Goal: Transaction & Acquisition: Purchase product/service

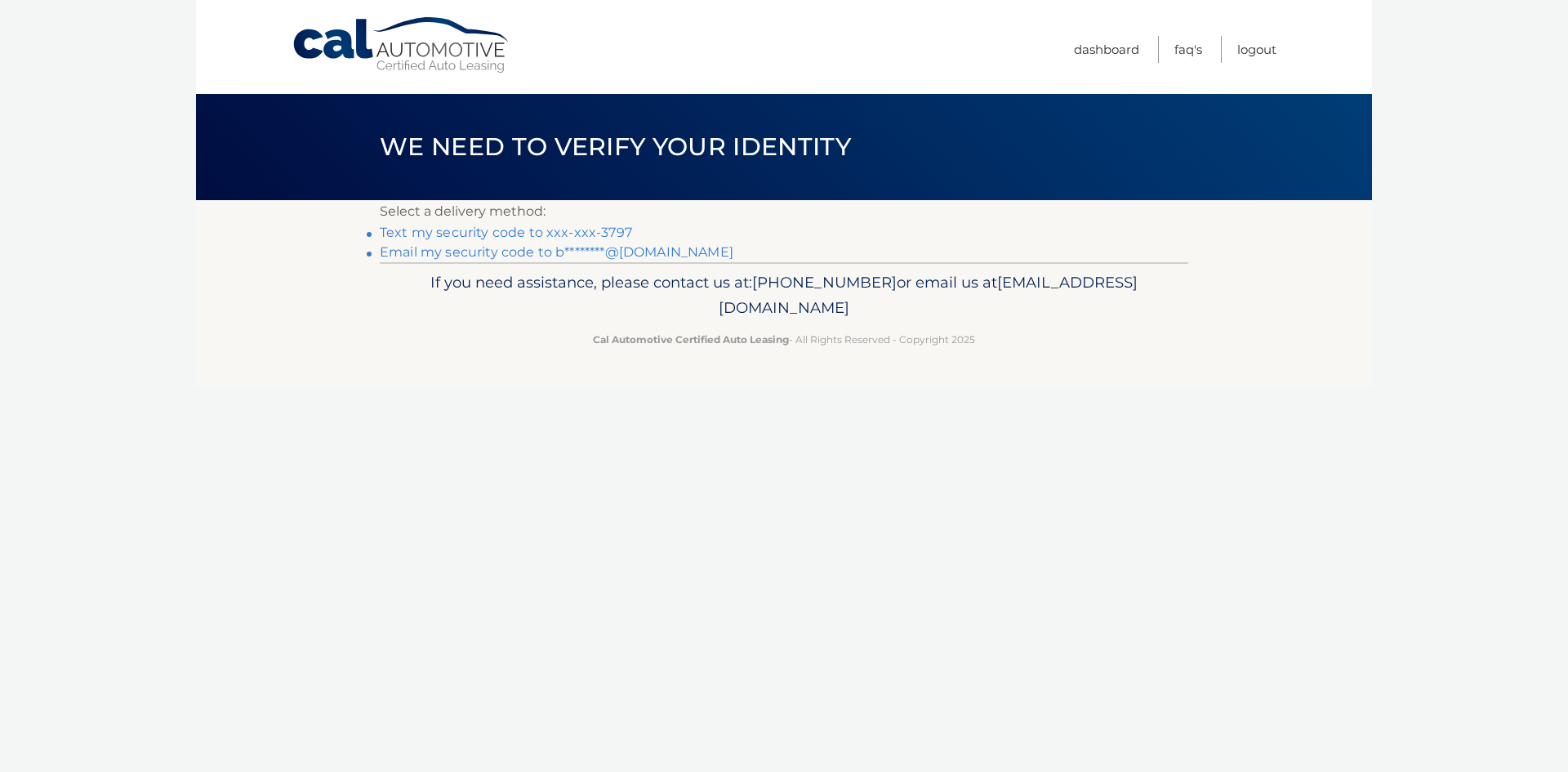
click at [448, 233] on link "Text my security code to xxx-xxx-3797" at bounding box center [506, 232] width 252 height 16
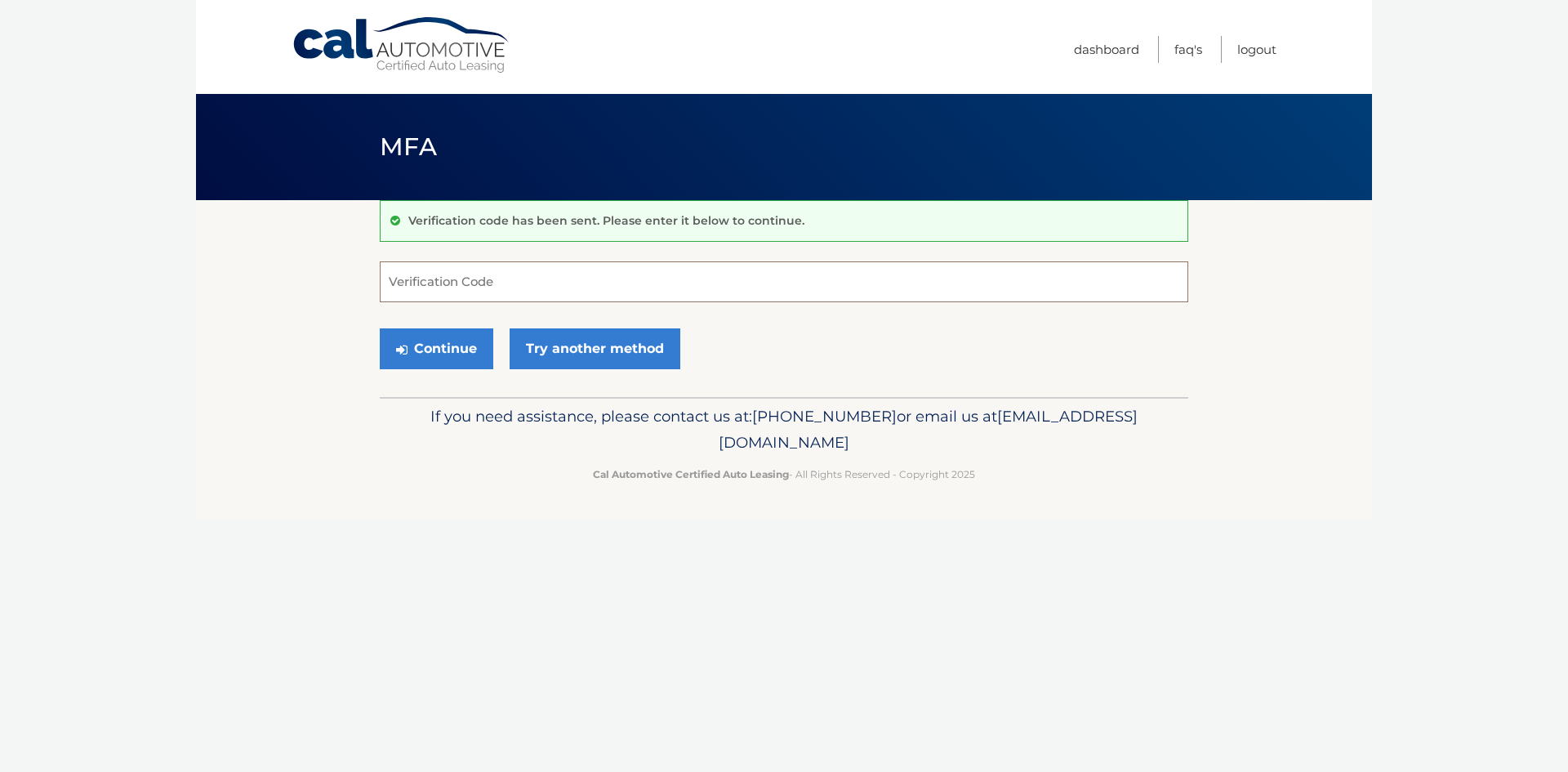
click at [493, 281] on input "Verification Code" at bounding box center [784, 282] width 808 height 41
type input "595582"
click at [437, 354] on button "Continue" at bounding box center [436, 349] width 114 height 41
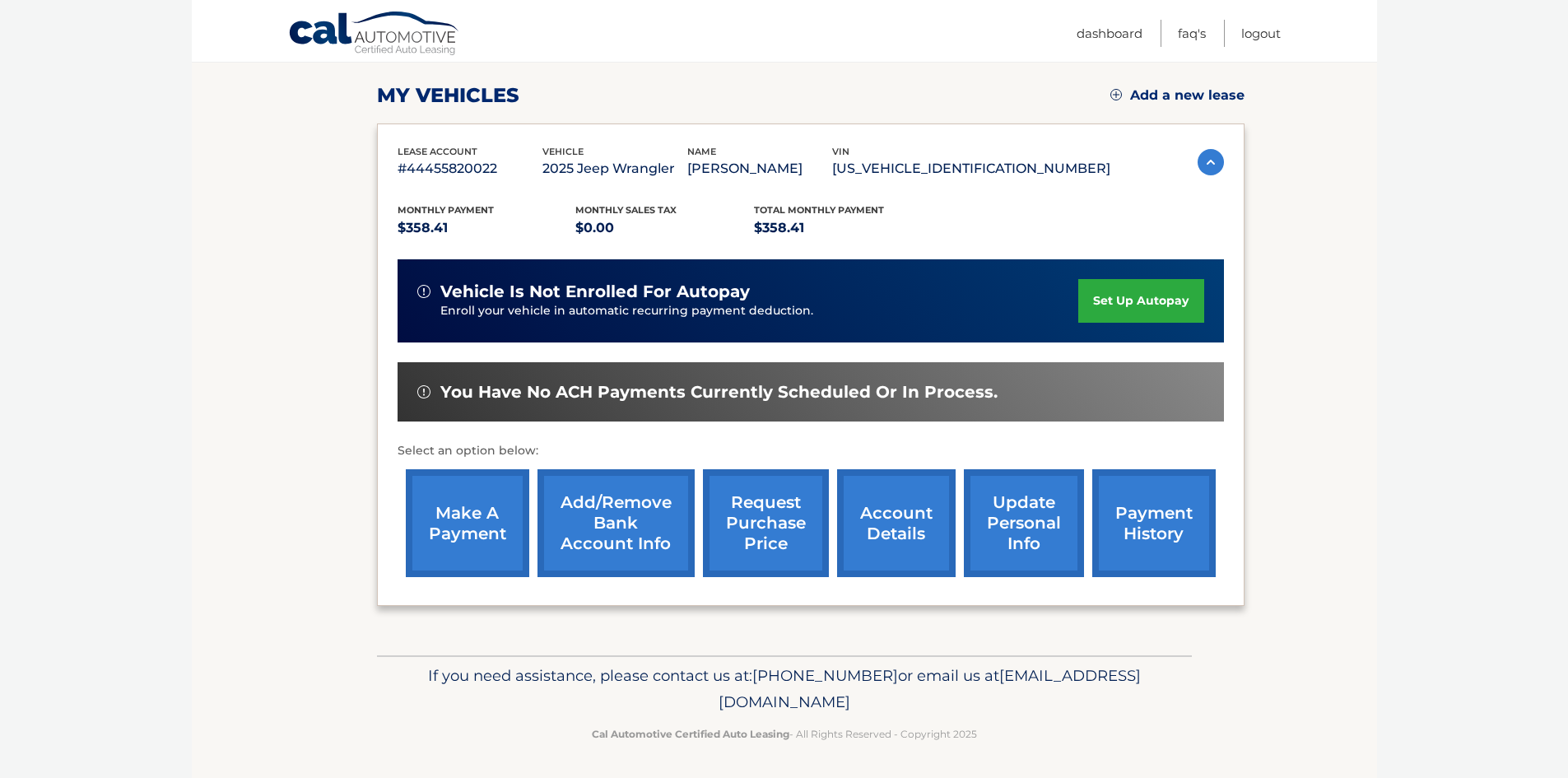
scroll to position [219, 0]
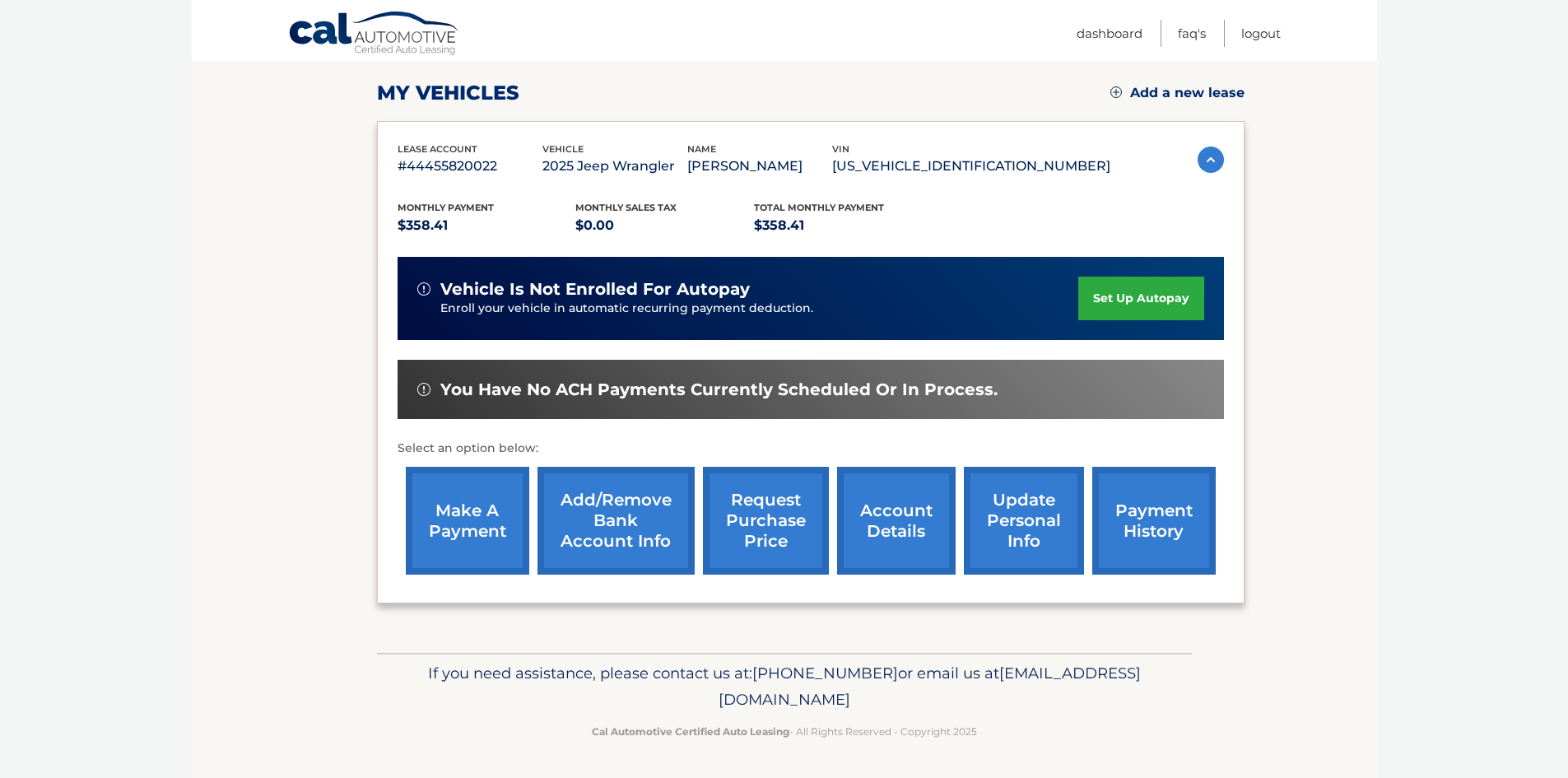
click at [1149, 519] on link "payment history" at bounding box center [1154, 520] width 124 height 108
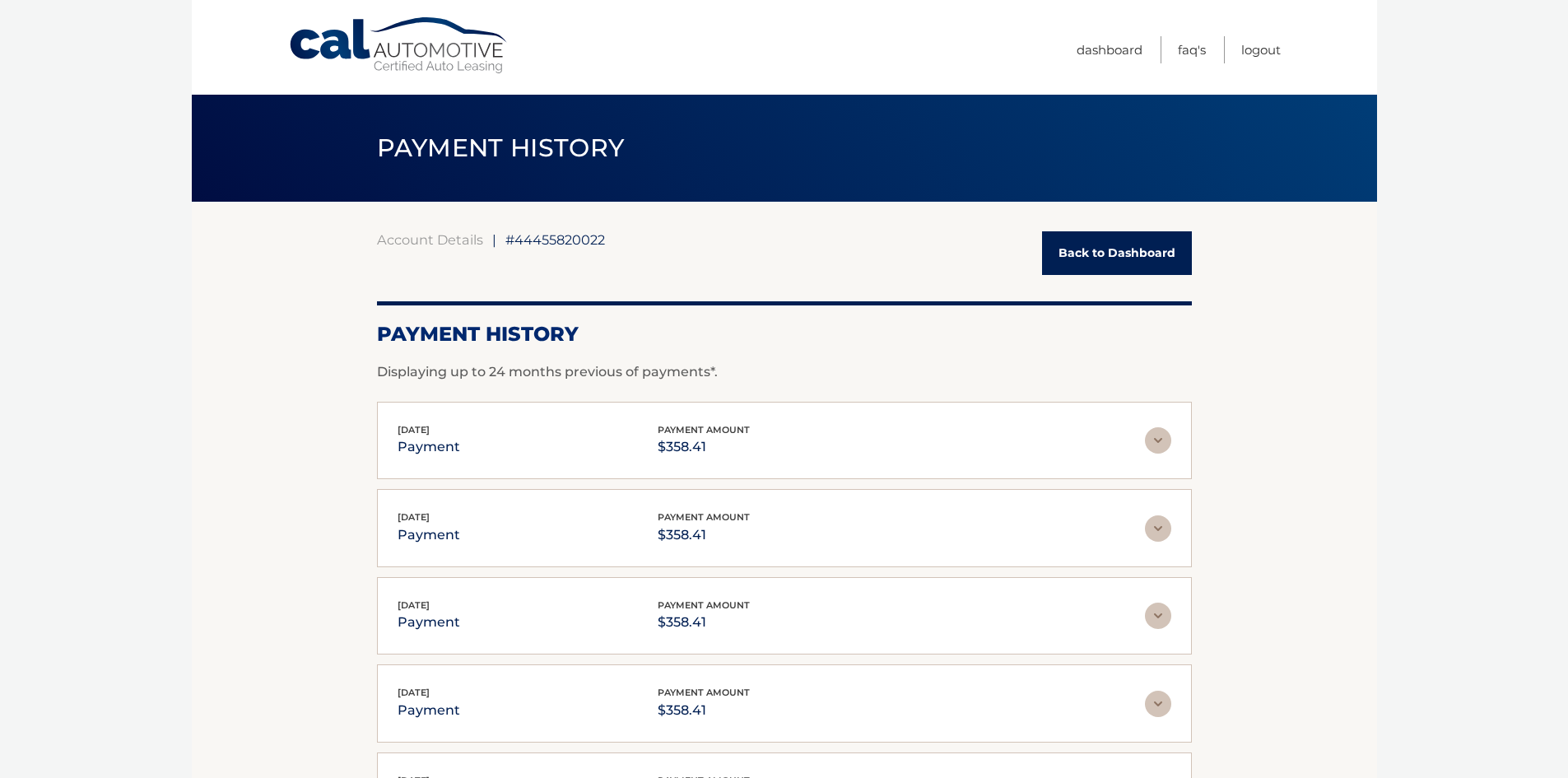
click at [1099, 262] on link "Back to Dashboard" at bounding box center [1117, 253] width 150 height 43
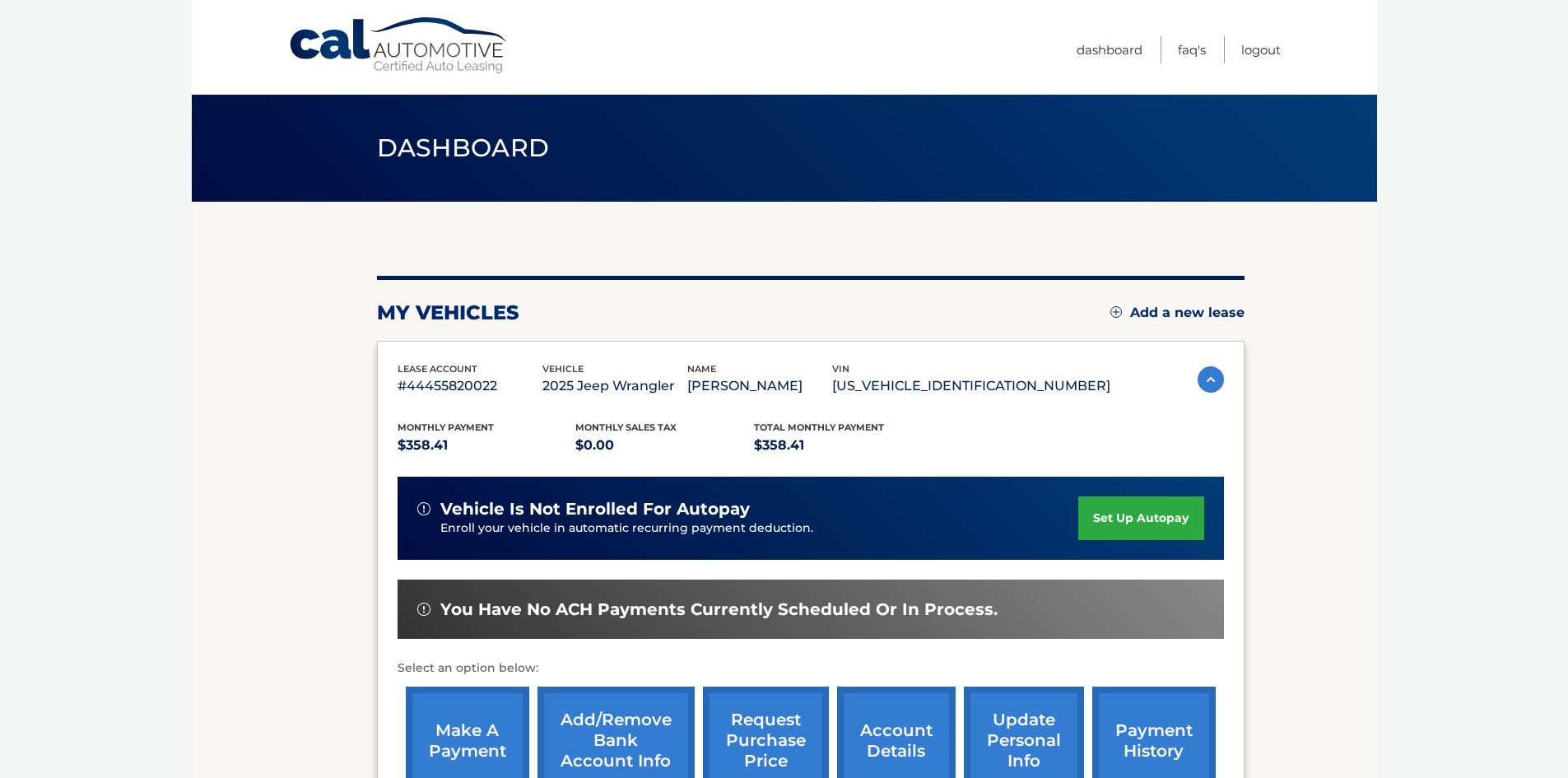
click at [480, 739] on link "make a payment" at bounding box center [467, 741] width 124 height 108
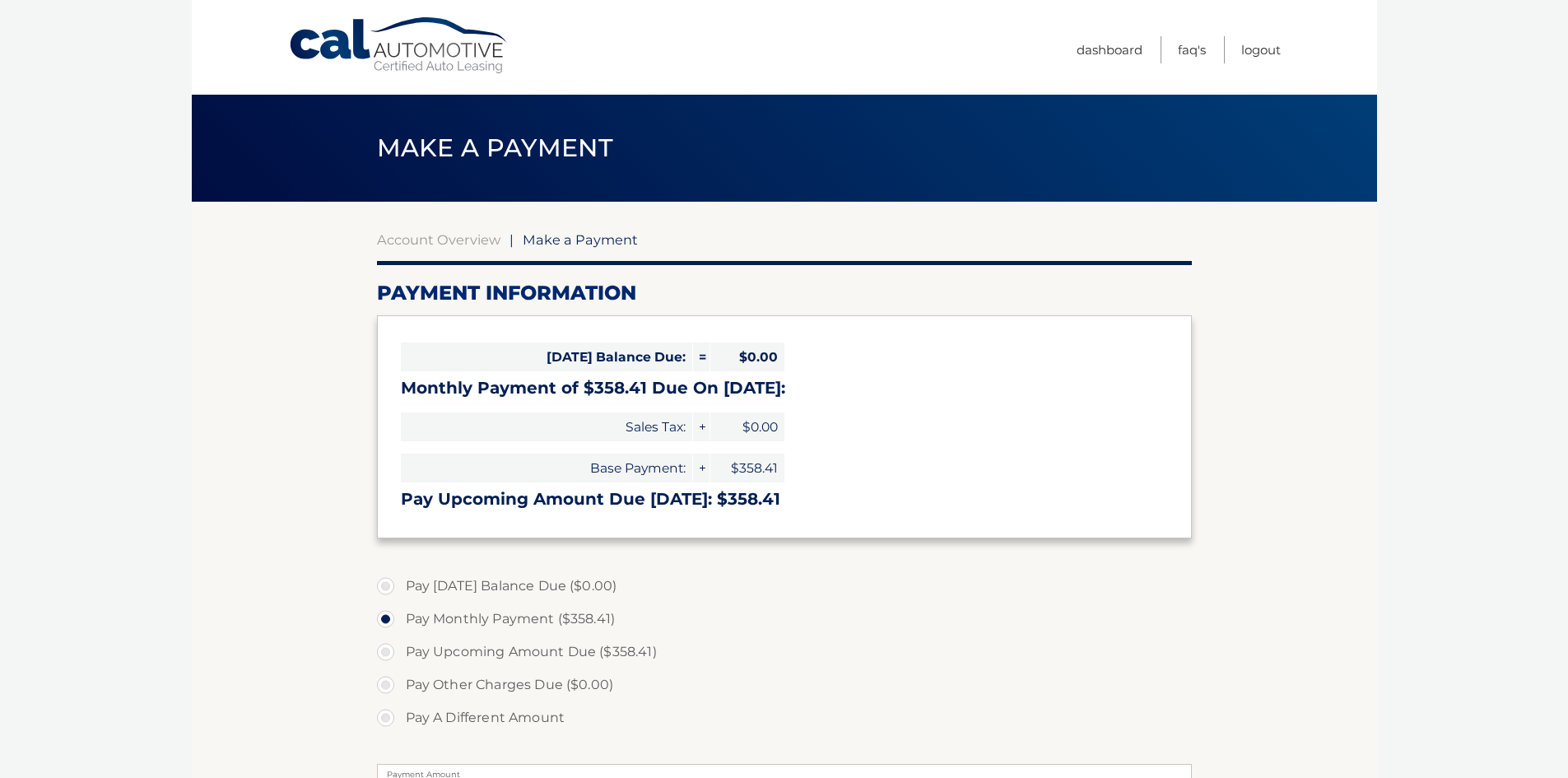
select select "NDVjMGNmMTEtMjM4Zi00NDczLWE3YzktNTdlN2QyYzQxNGQy"
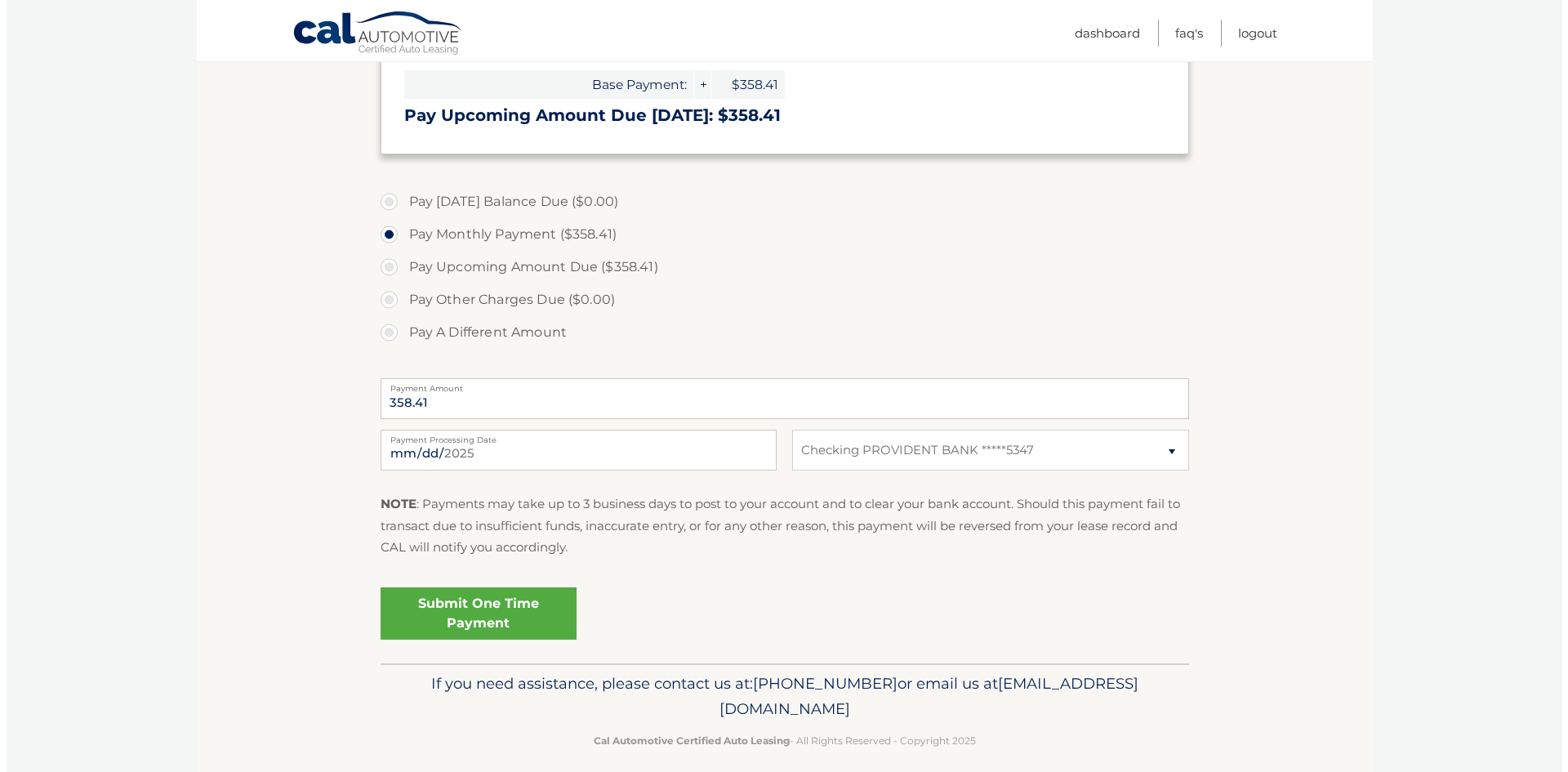
scroll to position [395, 0]
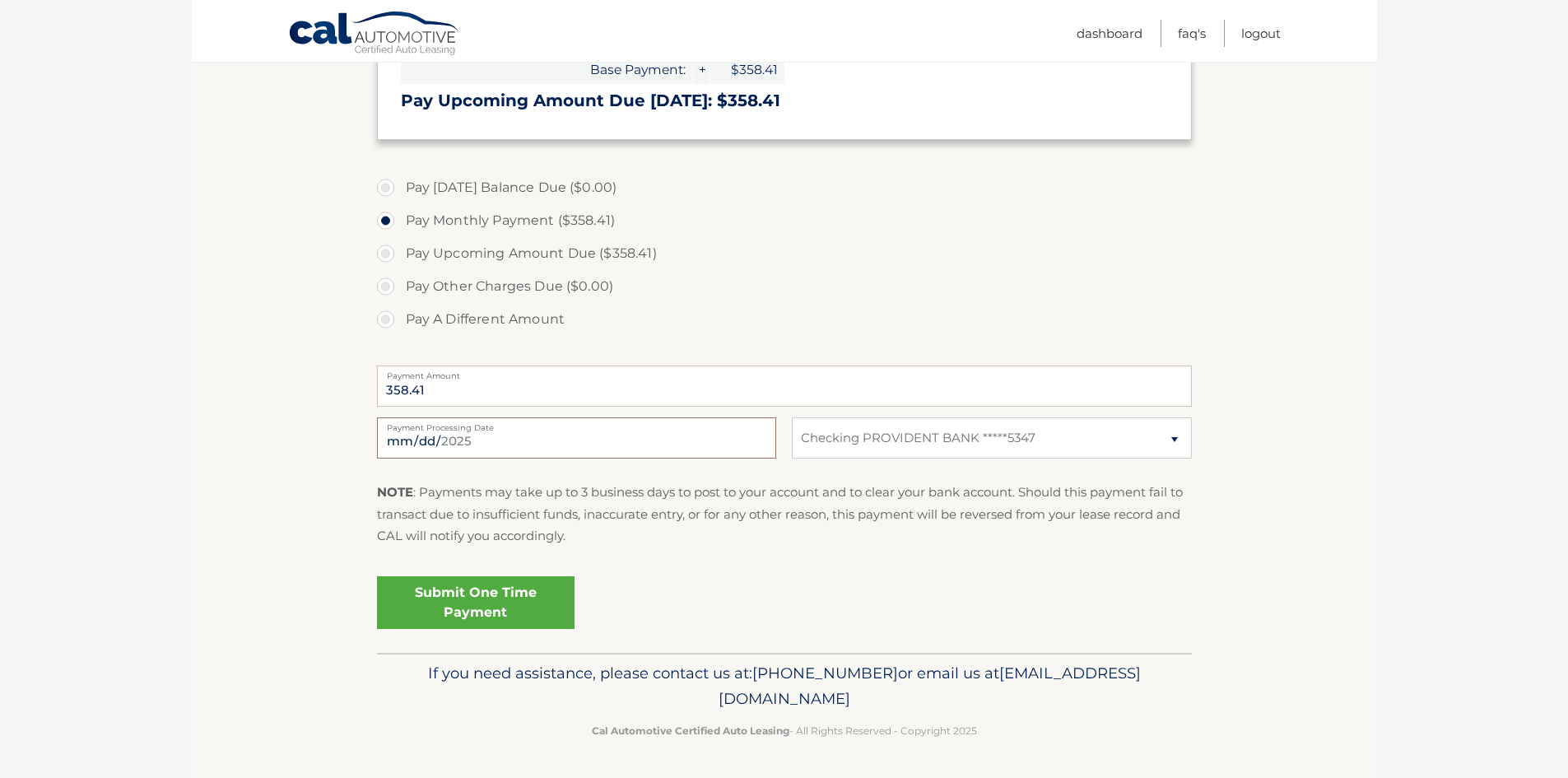
click at [523, 443] on input "2025-10-02" at bounding box center [576, 438] width 399 height 42
type input "2025-10-22"
click at [496, 607] on link "Submit One Time Payment" at bounding box center [476, 602] width 198 height 52
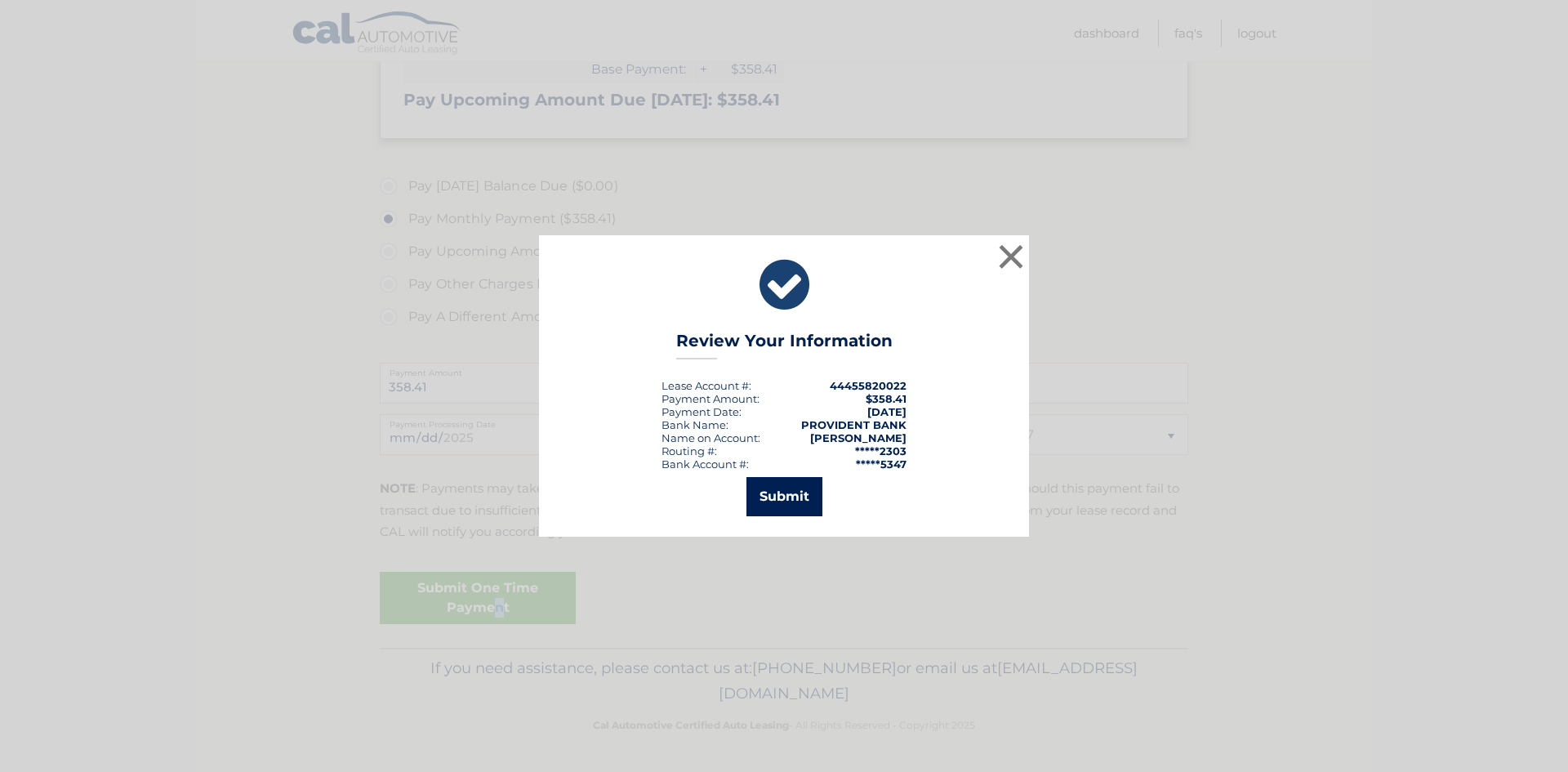
click at [806, 497] on button "Submit" at bounding box center [784, 497] width 76 height 40
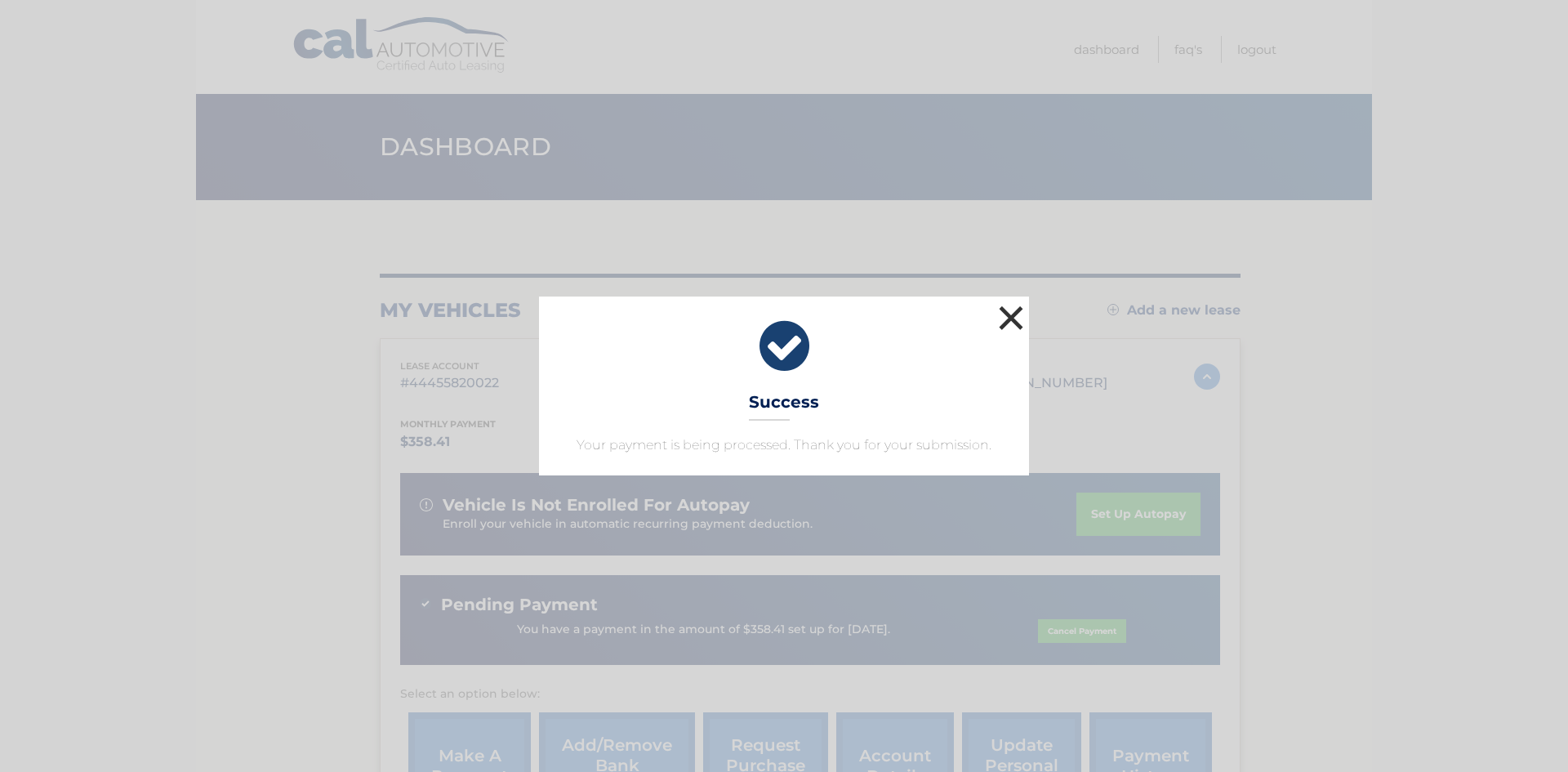
click at [1018, 314] on button "×" at bounding box center [1011, 318] width 33 height 33
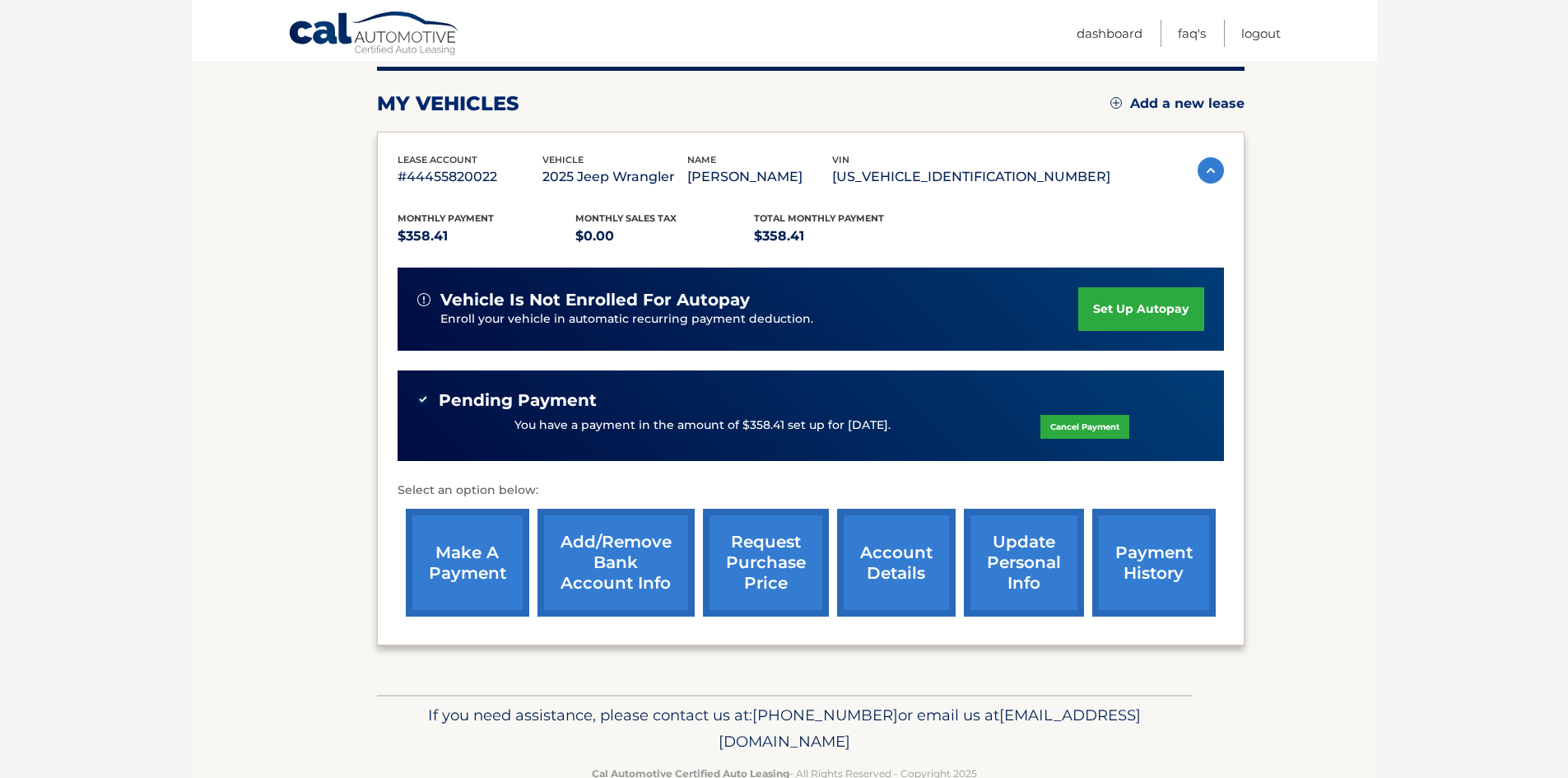
scroll to position [251, 0]
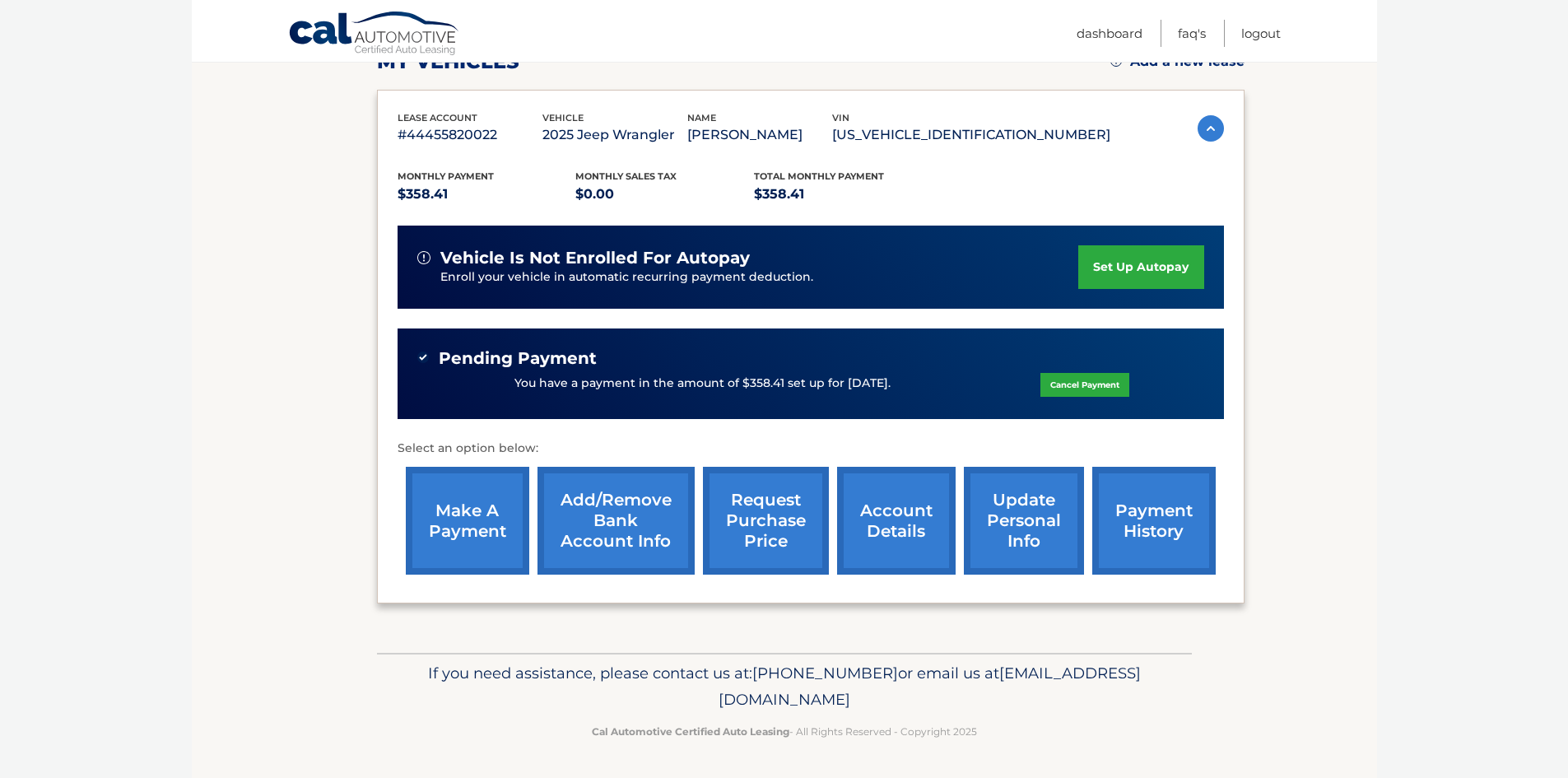
click at [878, 513] on link "account details" at bounding box center [896, 520] width 119 height 108
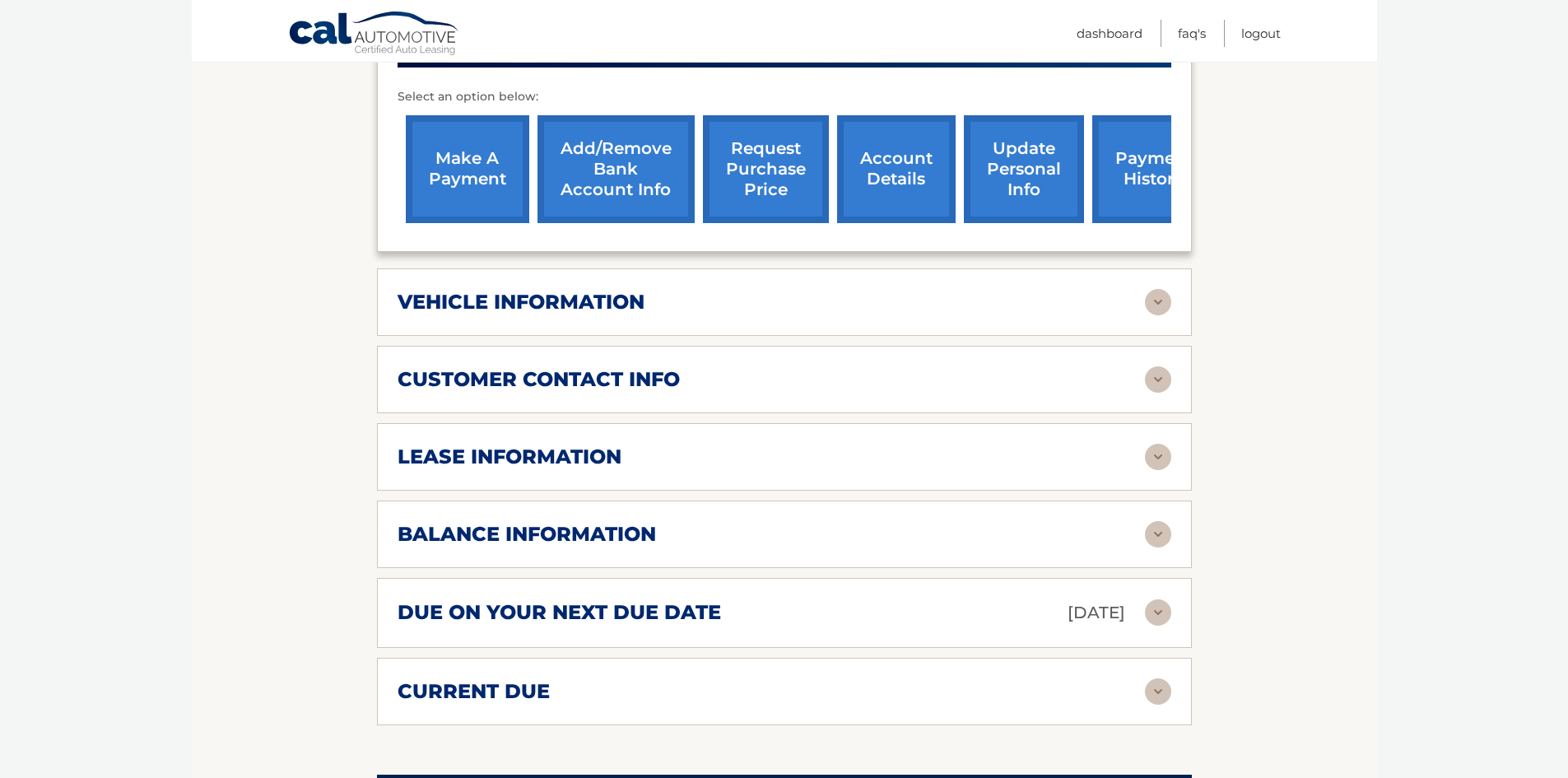
scroll to position [658, 0]
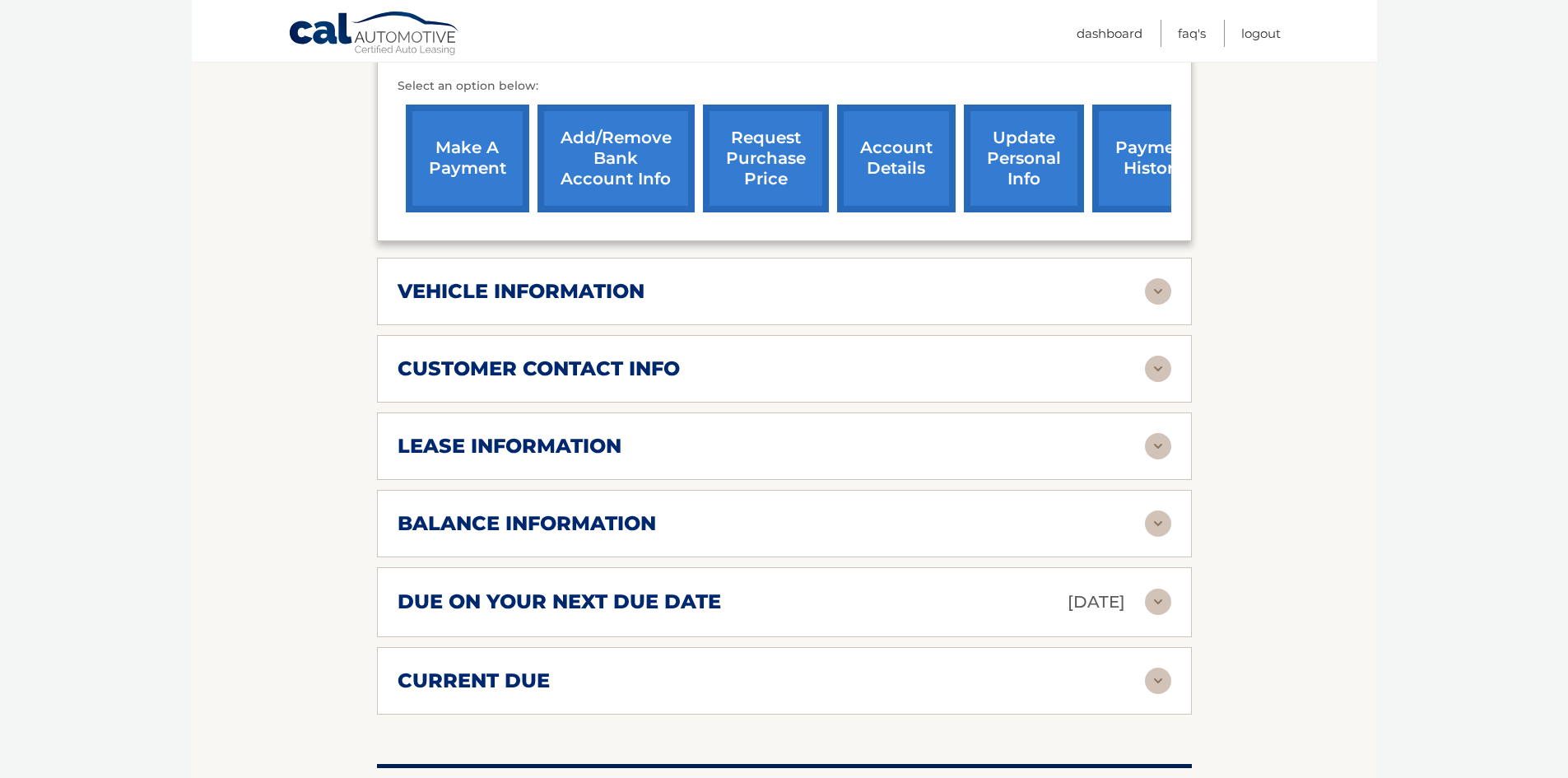
click at [1168, 433] on img at bounding box center [1158, 446] width 27 height 27
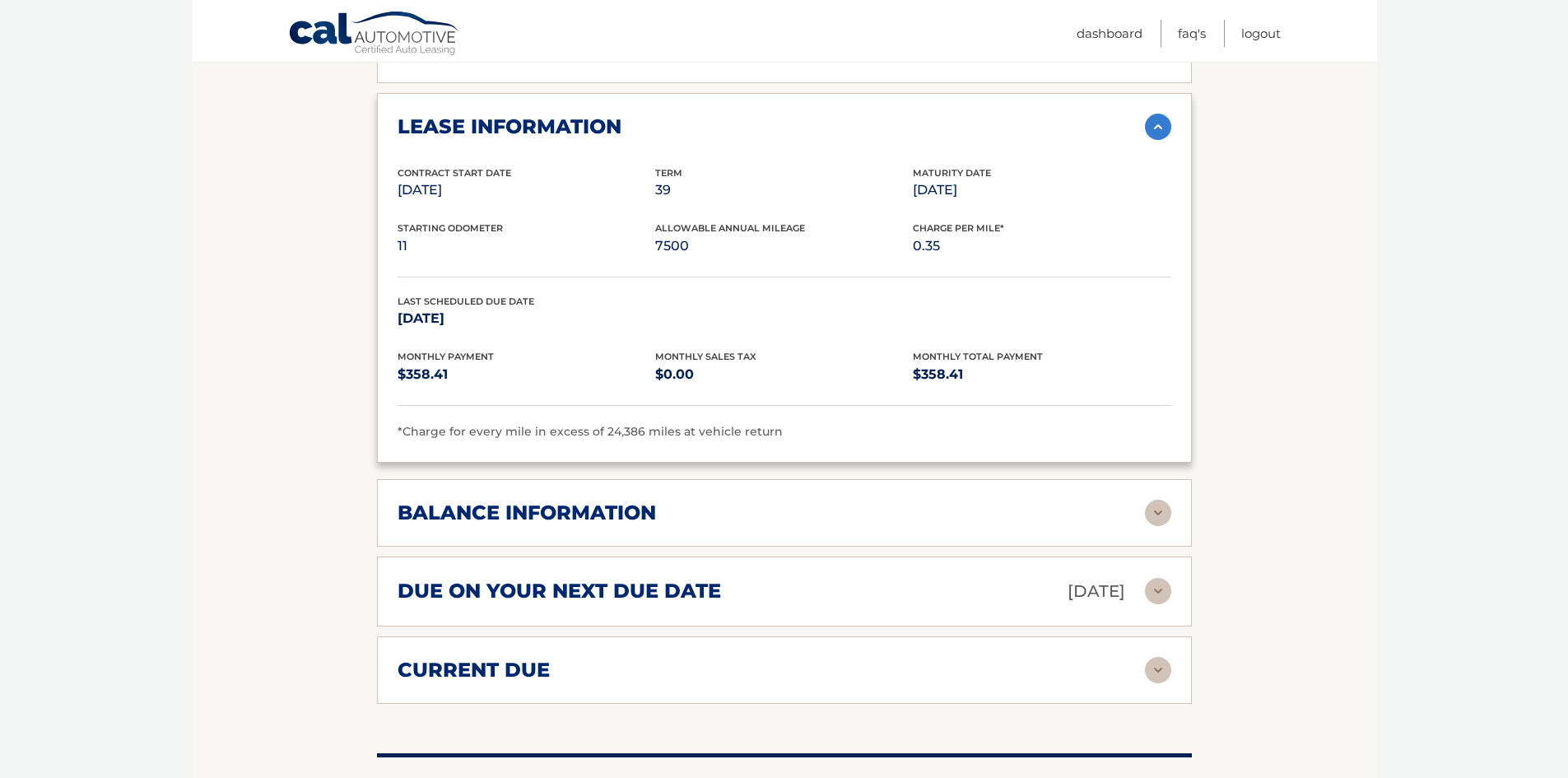
scroll to position [987, 0]
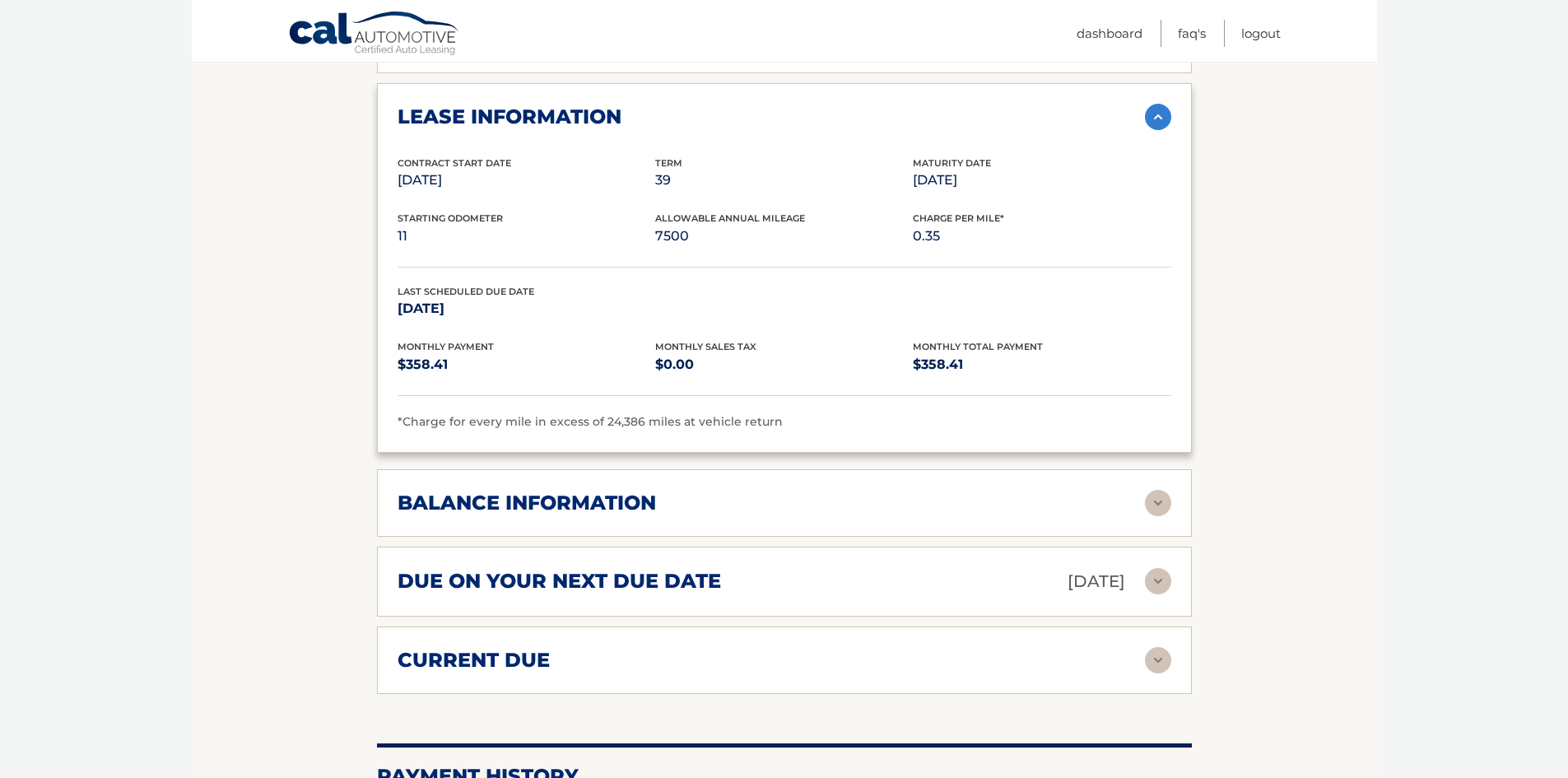
click at [1158, 490] on img at bounding box center [1158, 503] width 27 height 27
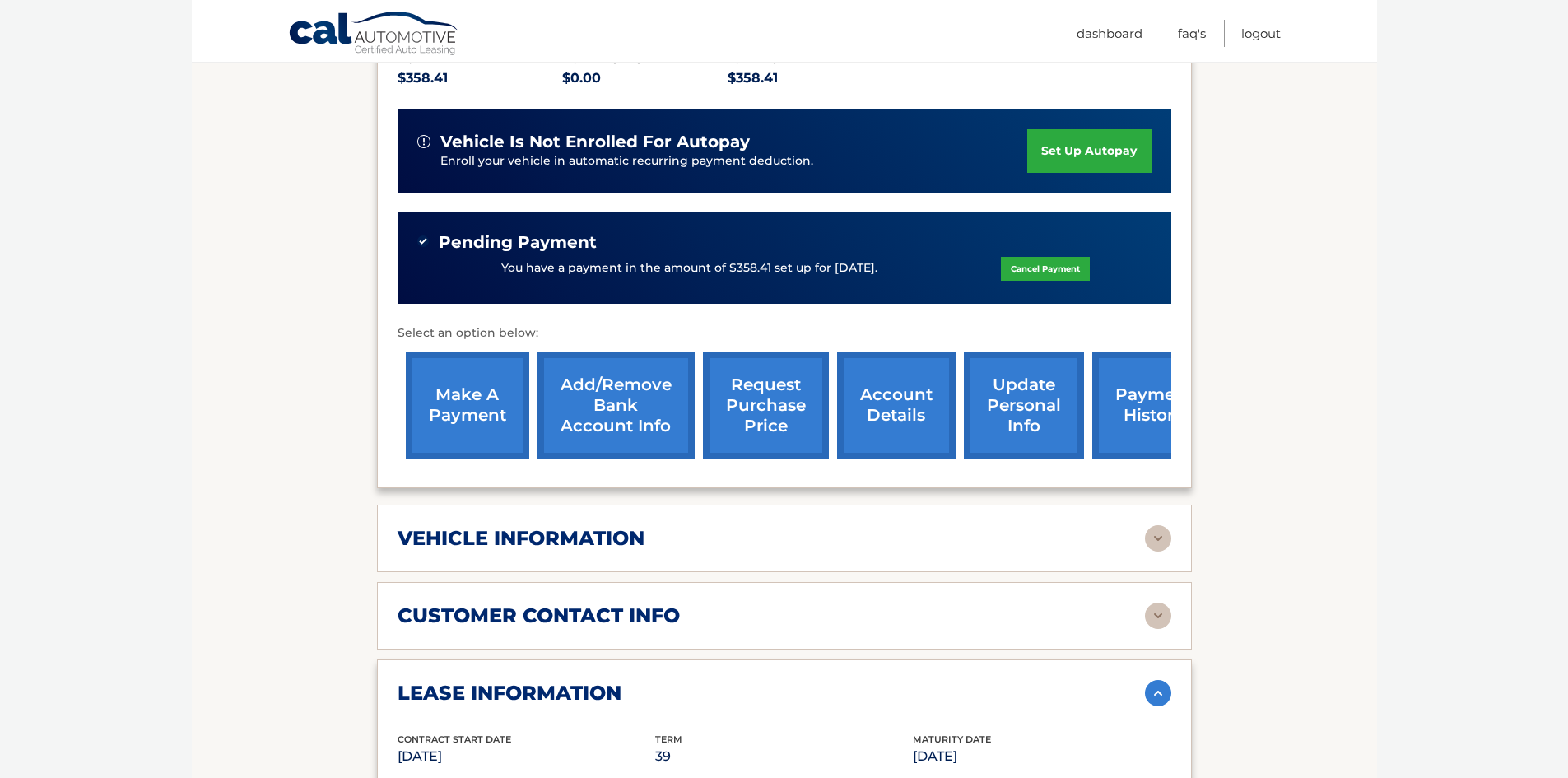
scroll to position [0, 0]
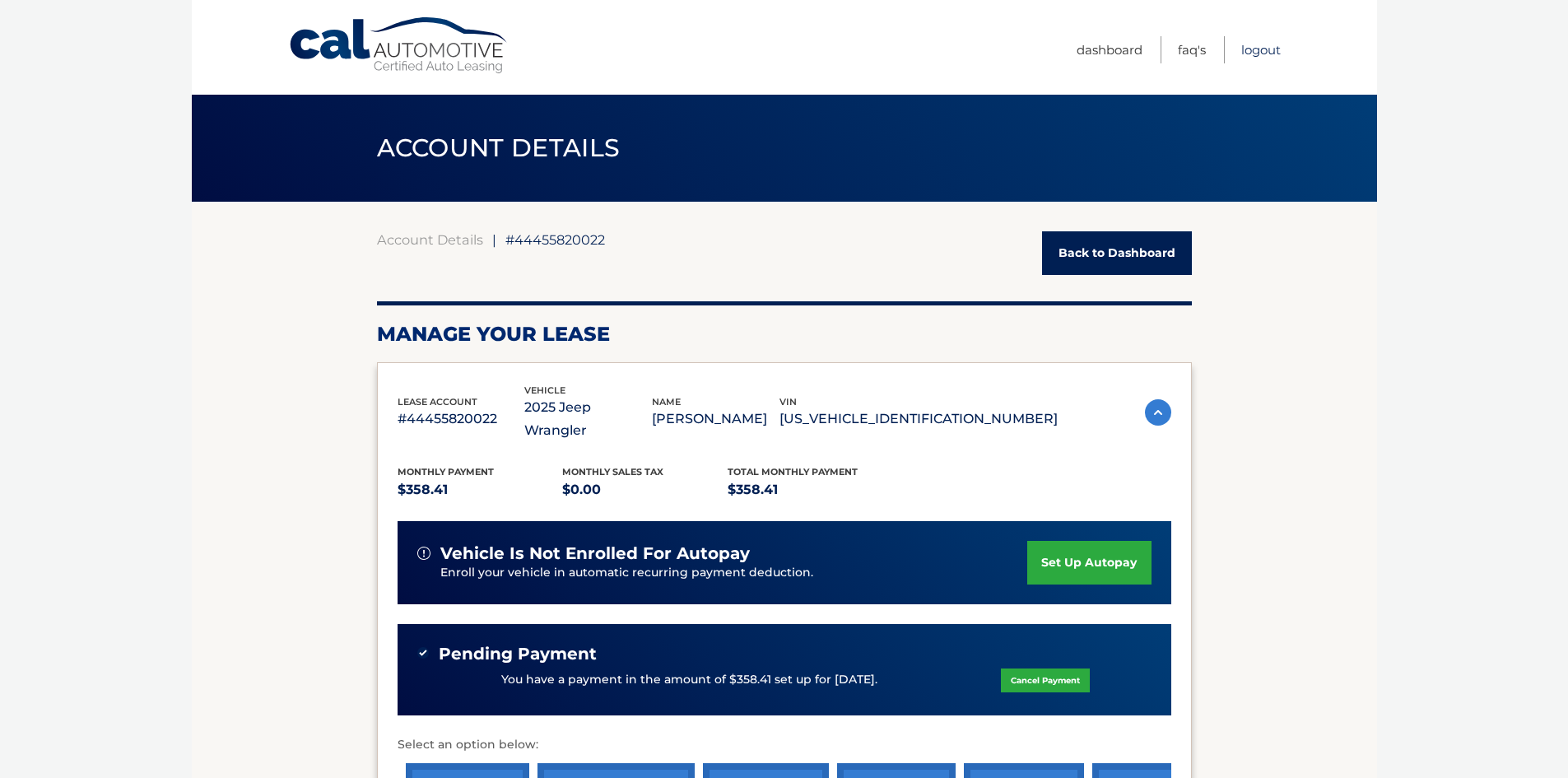
click at [1265, 50] on link "Logout" at bounding box center [1261, 50] width 40 height 27
